Goal: Book appointment/travel/reservation

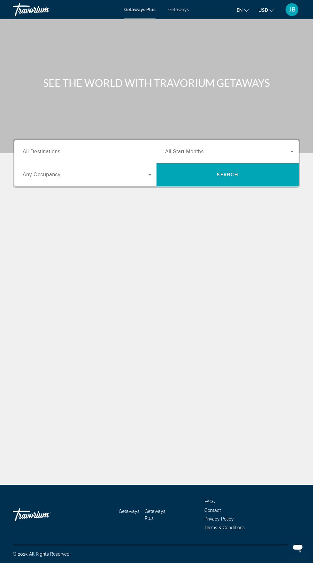
click at [76, 148] on input "Destination All Destinations" at bounding box center [87, 152] width 129 height 8
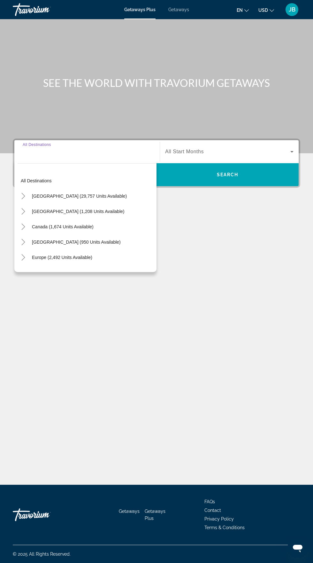
scroll to position [49, 0]
click at [95, 143] on div "Search widget" at bounding box center [87, 152] width 129 height 18
click at [95, 148] on input "Destination All Destinations" at bounding box center [87, 152] width 129 height 8
click at [241, 148] on span "Search widget" at bounding box center [227, 152] width 125 height 8
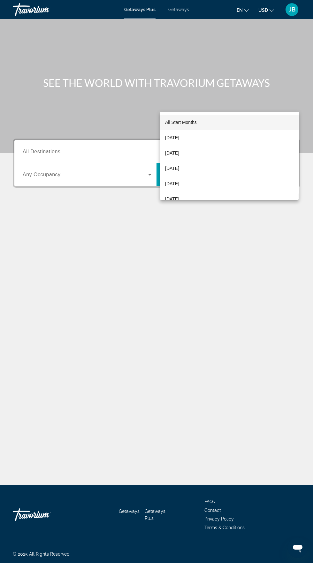
click at [99, 103] on div at bounding box center [156, 281] width 313 height 563
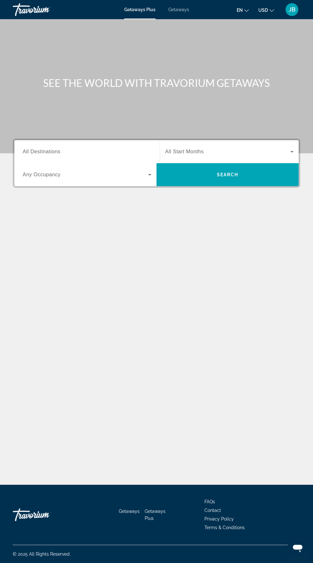
click at [94, 148] on input "Destination All Destinations" at bounding box center [87, 152] width 129 height 8
click at [89, 153] on input "Destination All Destinations" at bounding box center [87, 152] width 129 height 8
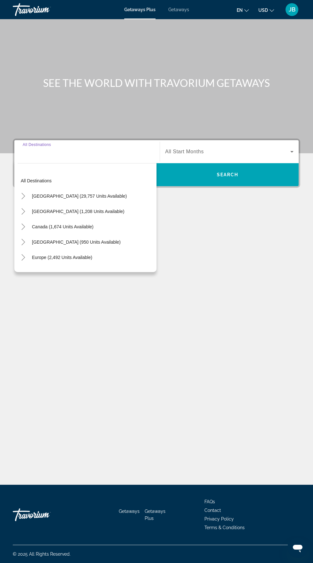
scroll to position [49, 0]
click at [83, 255] on span "Europe (2,492 units available)" at bounding box center [62, 257] width 60 height 5
type input "**********"
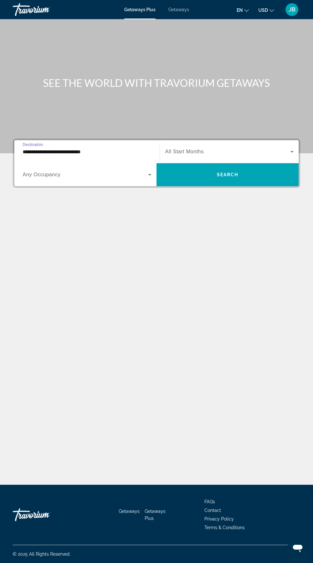
click at [171, 65] on div "Main content" at bounding box center [156, 76] width 313 height 153
click at [112, 150] on input "Destination All Destinations" at bounding box center [87, 152] width 129 height 8
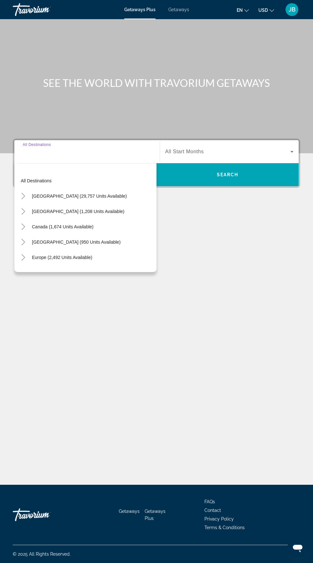
scroll to position [49, 0]
click at [113, 148] on input "Destination All Destinations" at bounding box center [87, 152] width 129 height 8
click at [100, 148] on input "Destination All Destinations" at bounding box center [87, 152] width 129 height 8
click at [111, 240] on span "[GEOGRAPHIC_DATA] (950 units available)" at bounding box center [76, 242] width 89 height 5
type input "**********"
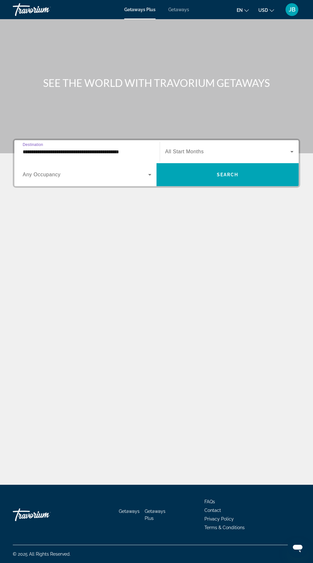
click at [105, 171] on span "Search widget" at bounding box center [86, 175] width 126 height 8
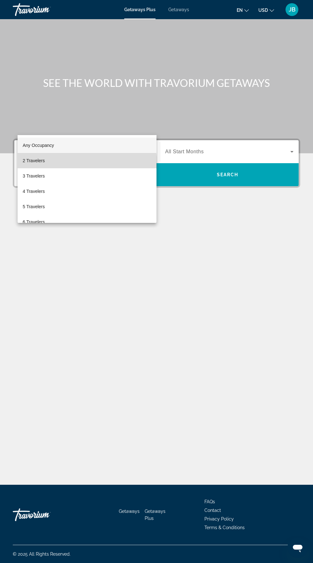
click at [70, 164] on mat-option "2 Travelers" at bounding box center [87, 160] width 139 height 15
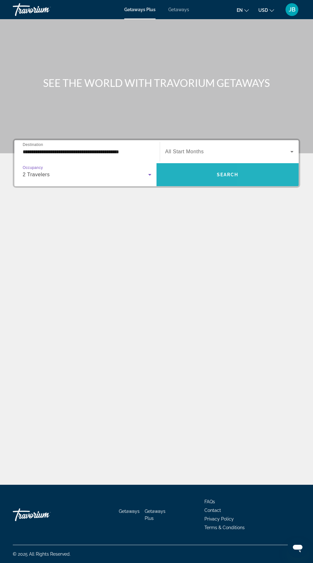
click at [256, 167] on span "Search widget" at bounding box center [227, 174] width 142 height 15
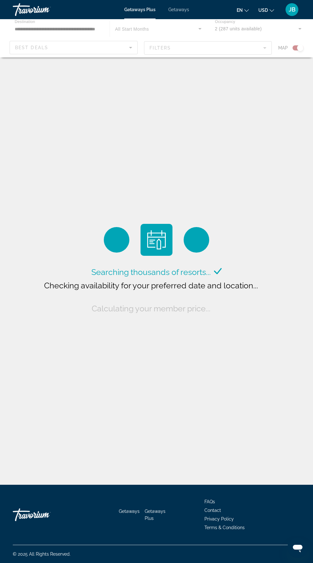
click at [115, 48] on div "Main content" at bounding box center [156, 38] width 313 height 38
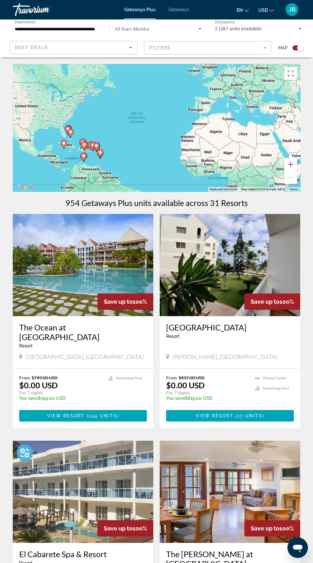
click at [233, 51] on mat-form-field "Filters" at bounding box center [208, 47] width 128 height 13
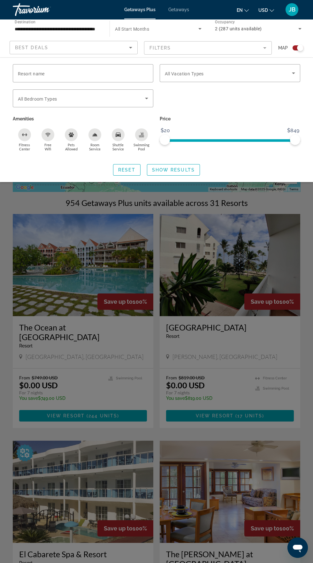
click at [232, 113] on div "Search widget" at bounding box center [229, 101] width 147 height 25
click at [236, 29] on span "2 (287 units available)" at bounding box center [238, 28] width 47 height 5
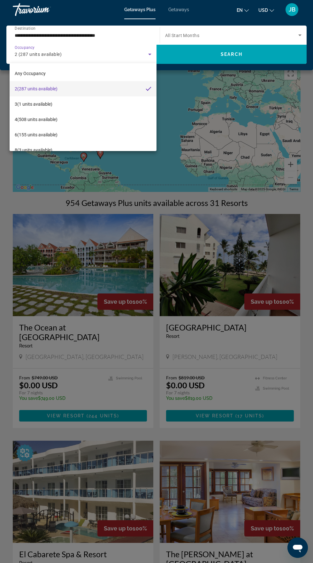
click at [269, 410] on div at bounding box center [156, 281] width 313 height 563
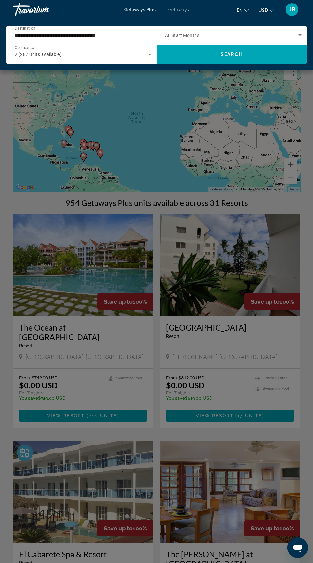
click at [252, 409] on div "Main content" at bounding box center [156, 281] width 313 height 563
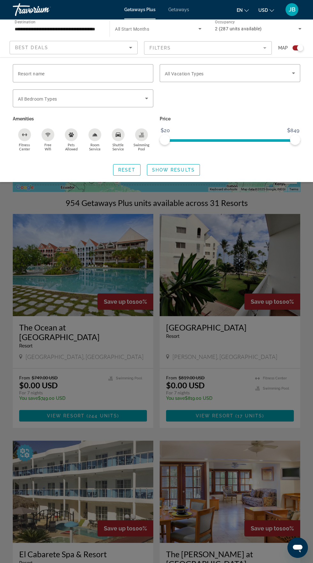
click at [266, 410] on div "Search widget" at bounding box center [156, 329] width 313 height 467
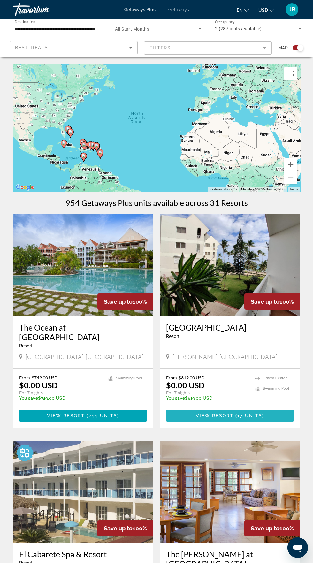
click at [266, 408] on span "Main content" at bounding box center [230, 415] width 128 height 15
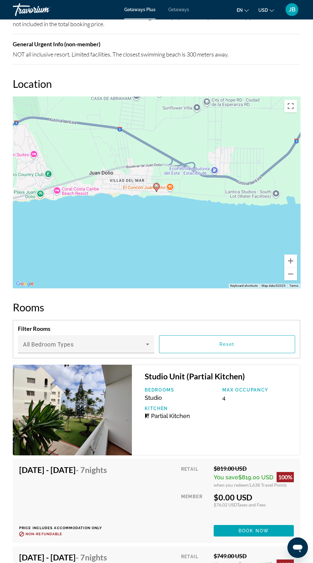
scroll to position [906, 0]
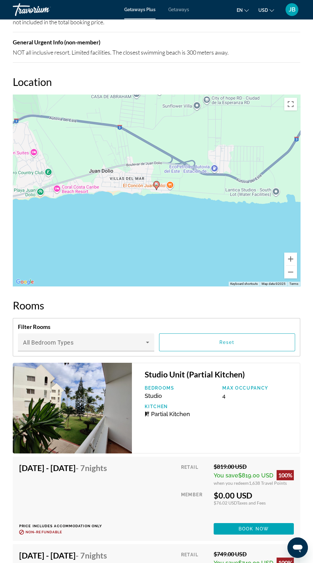
click at [112, 480] on div "Oct 11, 2025 - Oct 18, 2025 - 7 Nights Price includes accommodation only Refund…" at bounding box center [65, 499] width 93 height 72
click at [121, 463] on div "Oct 11, 2025 - Oct 18, 2025 - 7 Nights Price includes accommodation only Refund…" at bounding box center [156, 499] width 287 height 84
click at [107, 469] on span "Nights" at bounding box center [96, 468] width 22 height 10
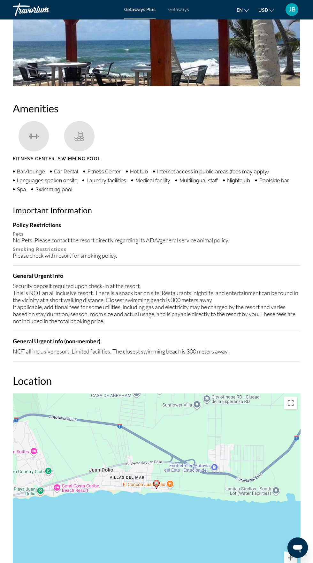
scroll to position [0, 0]
